Goal: Use online tool/utility: Use online tool/utility

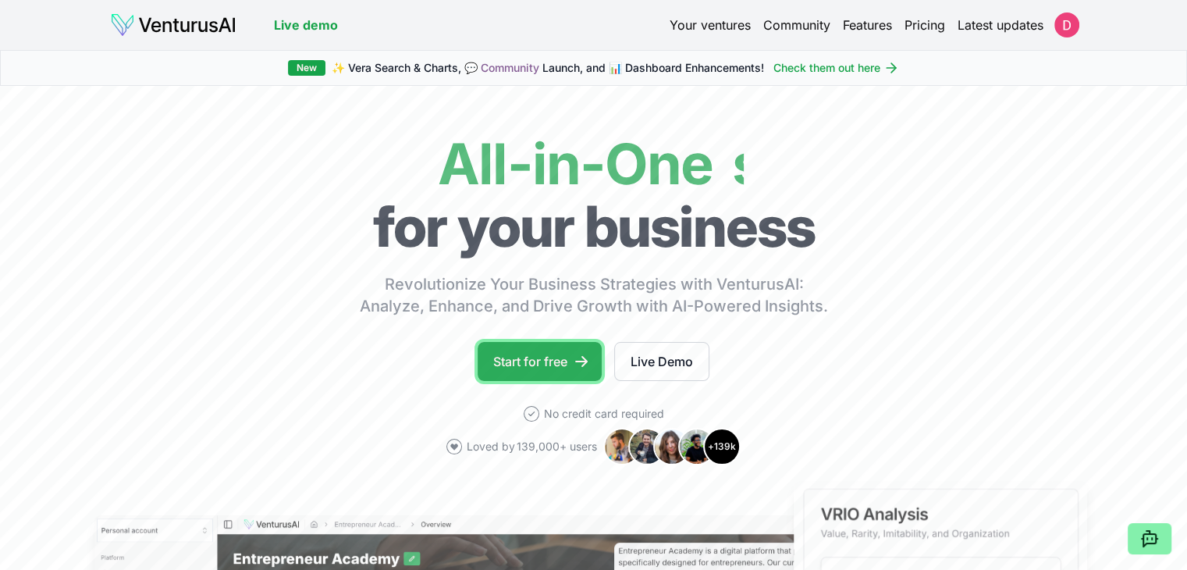
click at [559, 357] on link "Start for free" at bounding box center [540, 361] width 124 height 39
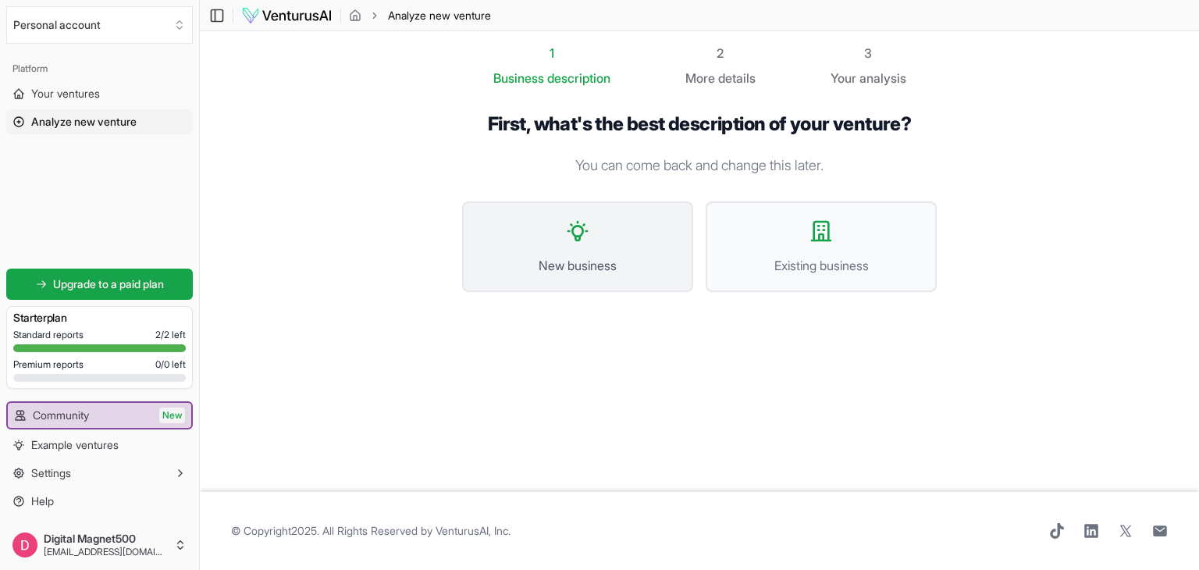
click at [586, 265] on span "New business" at bounding box center [577, 265] width 197 height 19
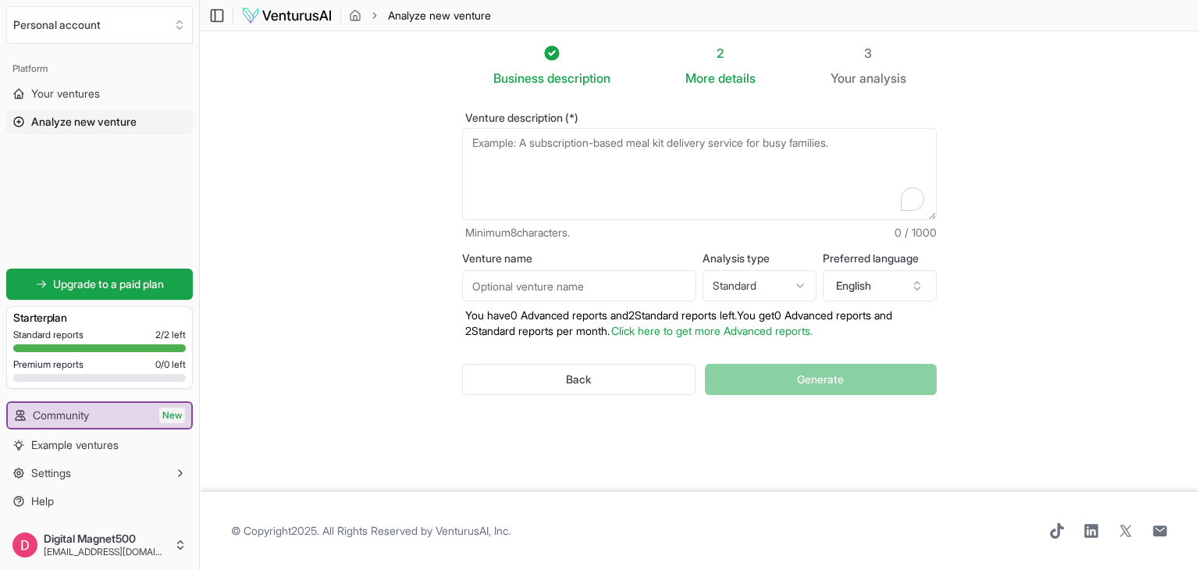
click at [628, 176] on textarea "Venture description (*)" at bounding box center [699, 174] width 475 height 92
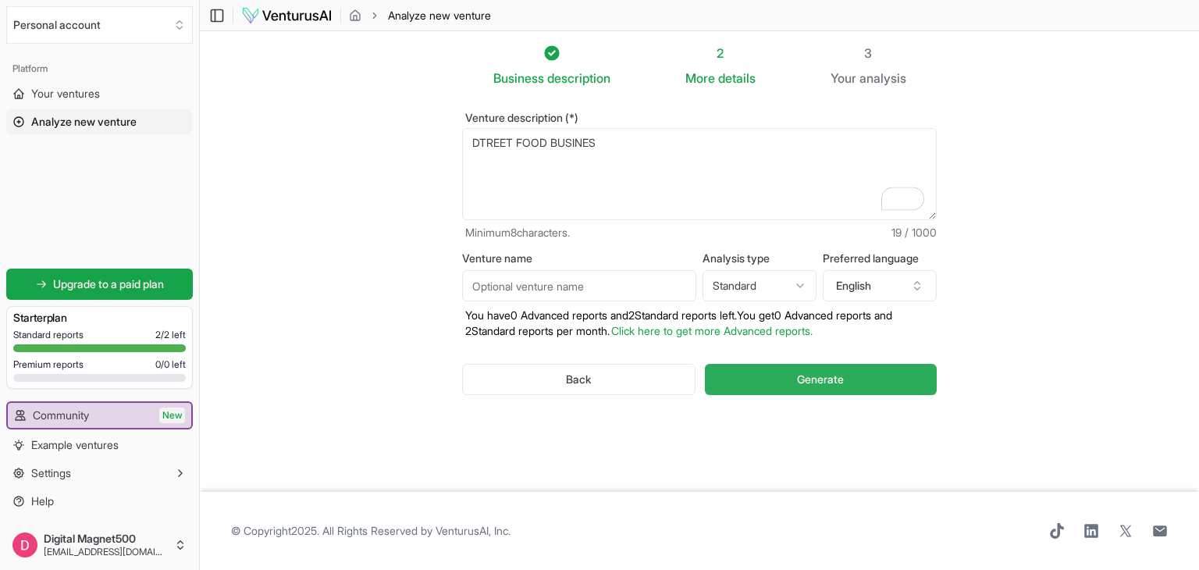
type textarea "DTREET FOOD BUSINES"
click at [801, 380] on span "Generate" at bounding box center [820, 380] width 47 height 16
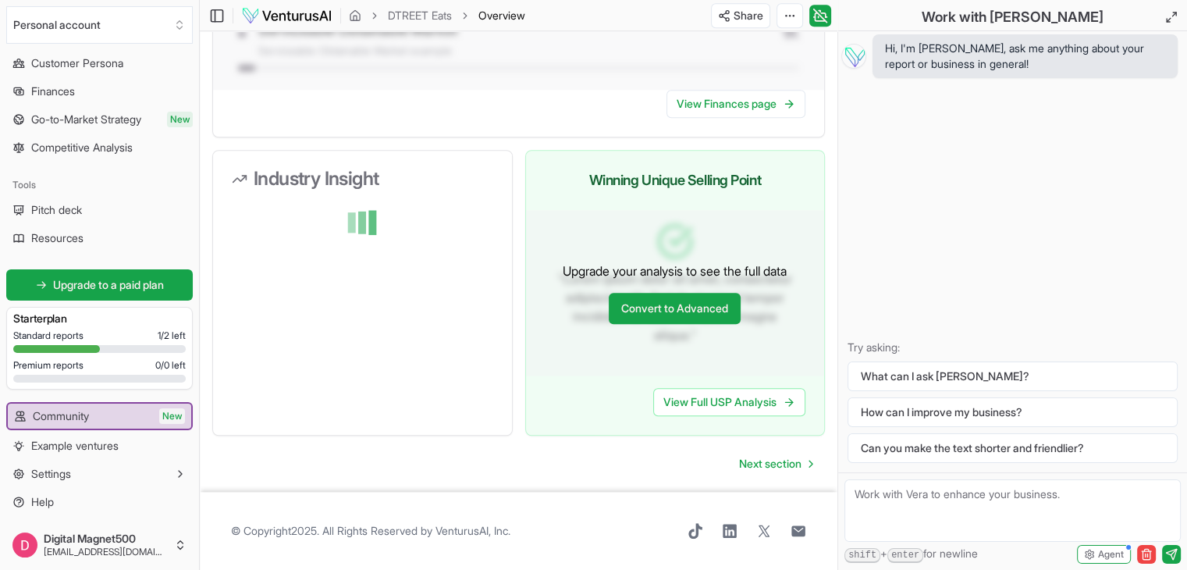
scroll to position [1465, 0]
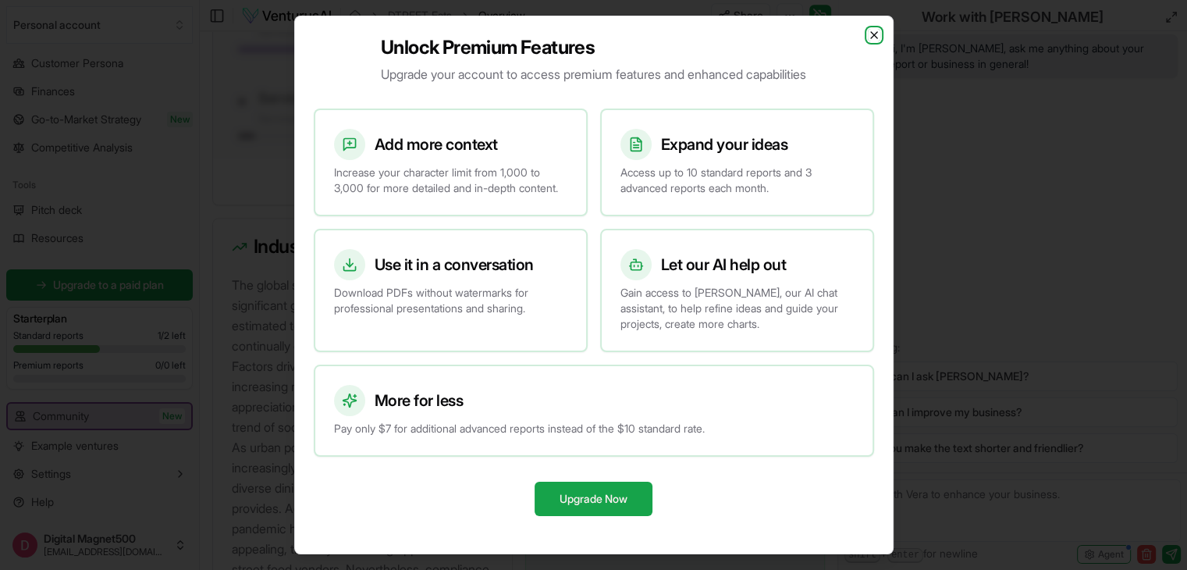
click at [874, 29] on icon "button" at bounding box center [874, 35] width 12 height 12
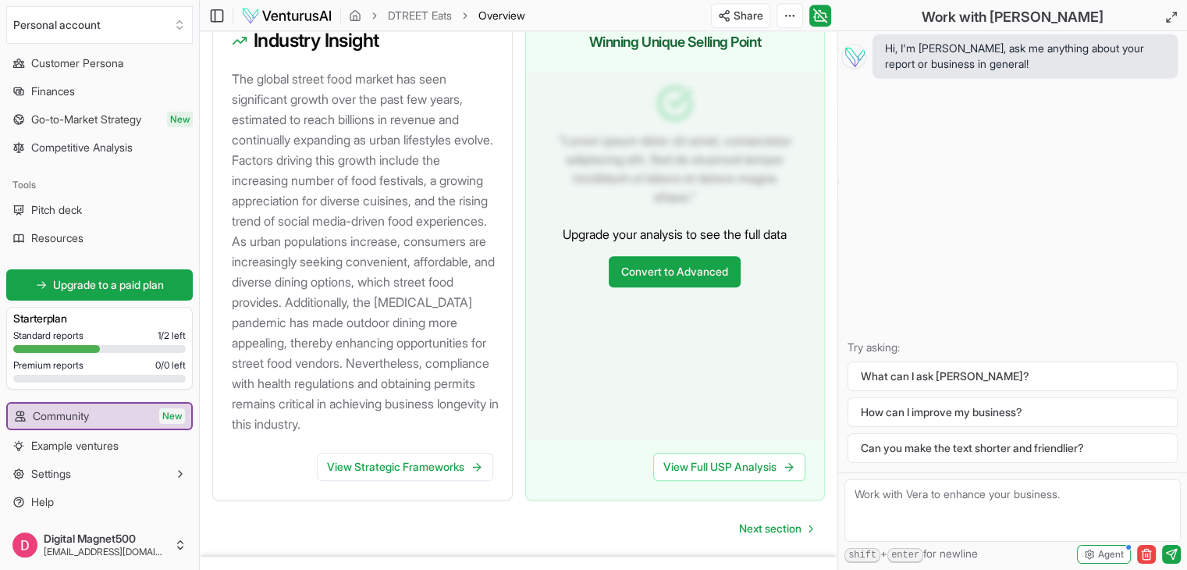
scroll to position [1790, 0]
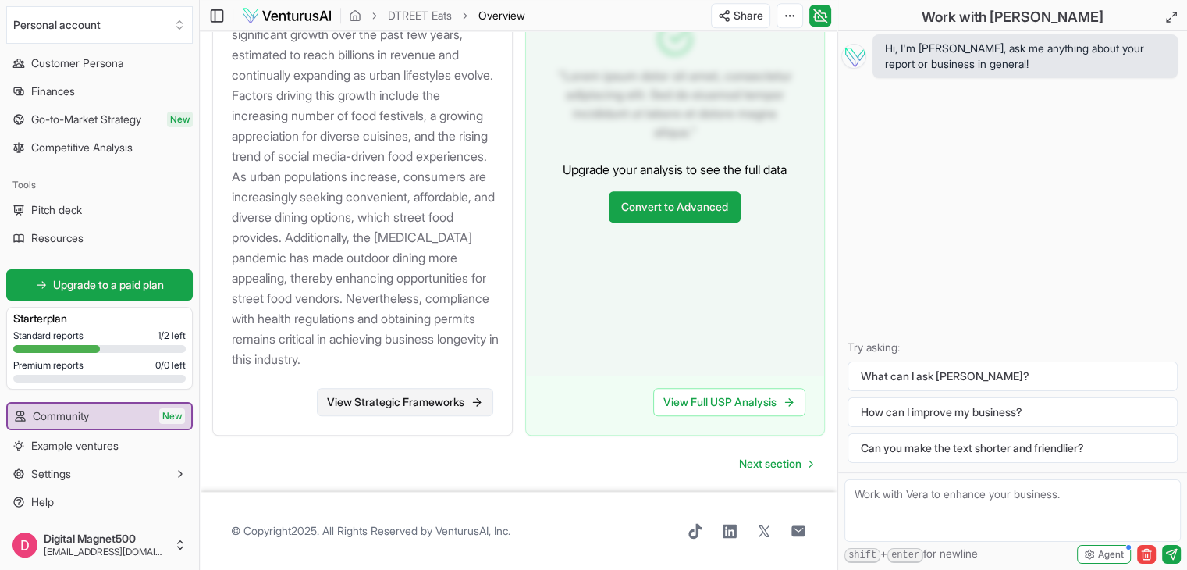
click at [453, 399] on link "View Strategic Frameworks" at bounding box center [405, 402] width 176 height 28
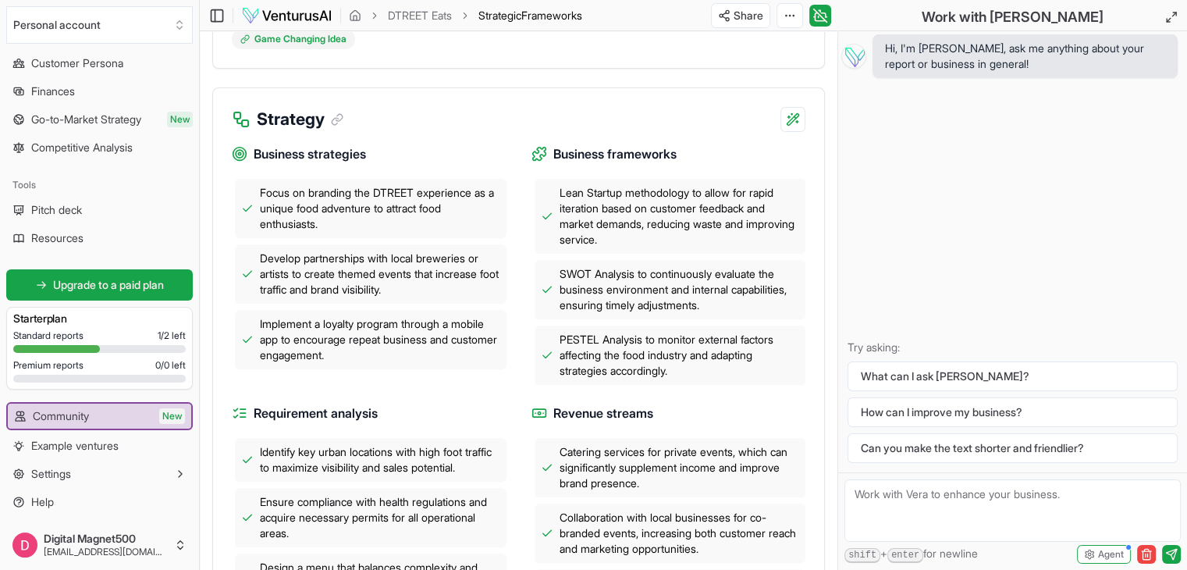
scroll to position [501, 0]
